Goal: Information Seeking & Learning: Learn about a topic

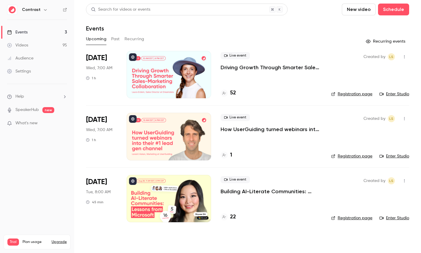
click at [44, 9] on icon "button" at bounding box center [45, 9] width 5 height 5
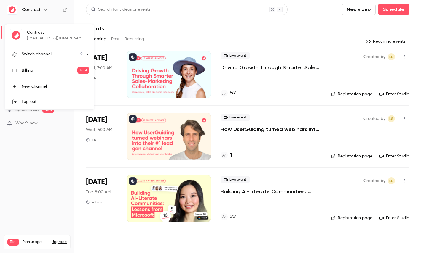
click at [46, 53] on span "Switch channel" at bounding box center [37, 54] width 30 height 6
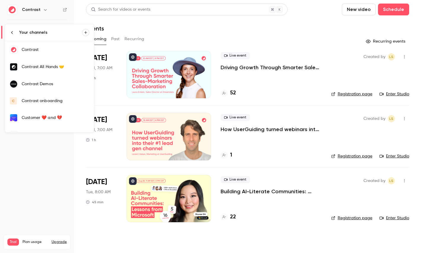
click at [53, 84] on div "Contrast Demos" at bounding box center [56, 84] width 68 height 6
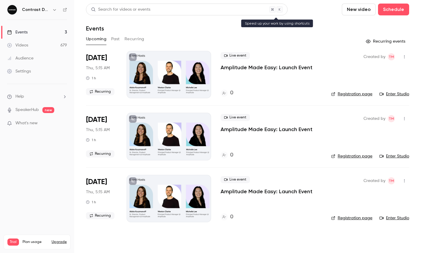
click at [123, 8] on div "Search for videos or events" at bounding box center [120, 10] width 59 height 6
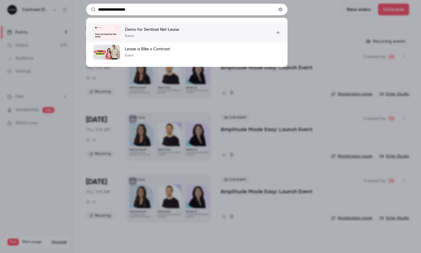
type input "**********"
click at [155, 29] on p "Demo for Sentinel Net Lease" at bounding box center [152, 30] width 54 height 6
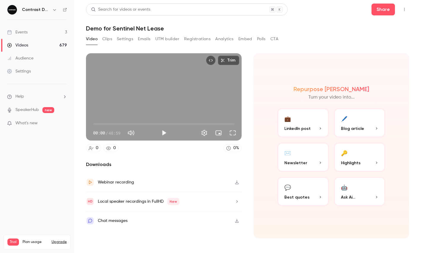
click at [359, 187] on button "🤖 Ask Ai..." at bounding box center [359, 192] width 52 height 30
click at [357, 190] on button "🤖 Ask Ai..." at bounding box center [359, 192] width 52 height 30
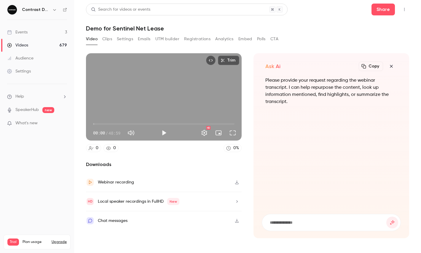
click at [286, 221] on input at bounding box center [327, 222] width 117 height 7
type input "**********"
click at [386, 217] on button "submit" at bounding box center [392, 223] width 12 height 12
